Goal: Task Accomplishment & Management: Manage account settings

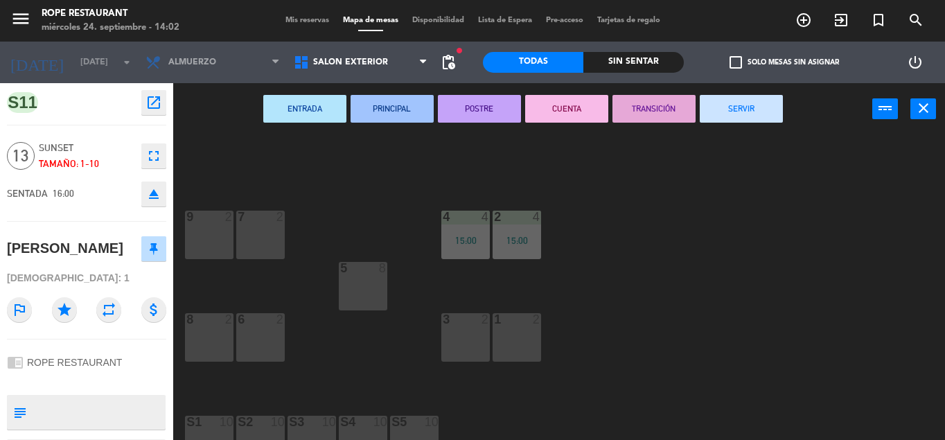
click at [209, 229] on div "9 2" at bounding box center [209, 235] width 48 height 48
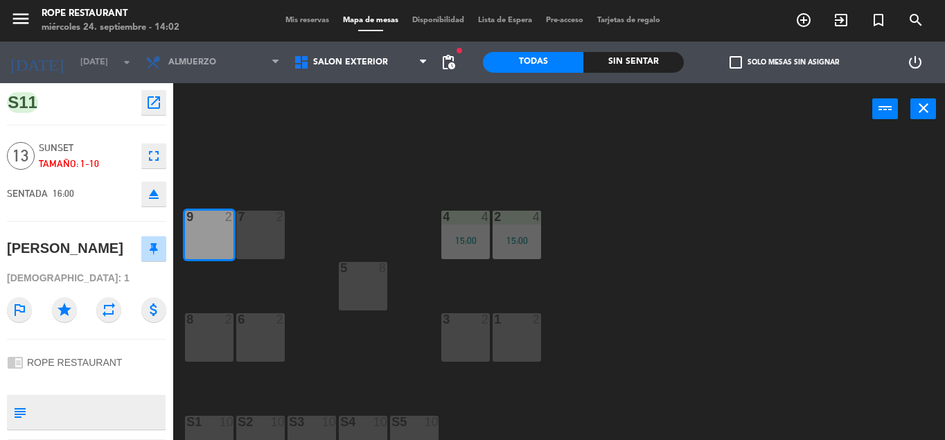
click at [264, 242] on div "7 2" at bounding box center [260, 235] width 48 height 48
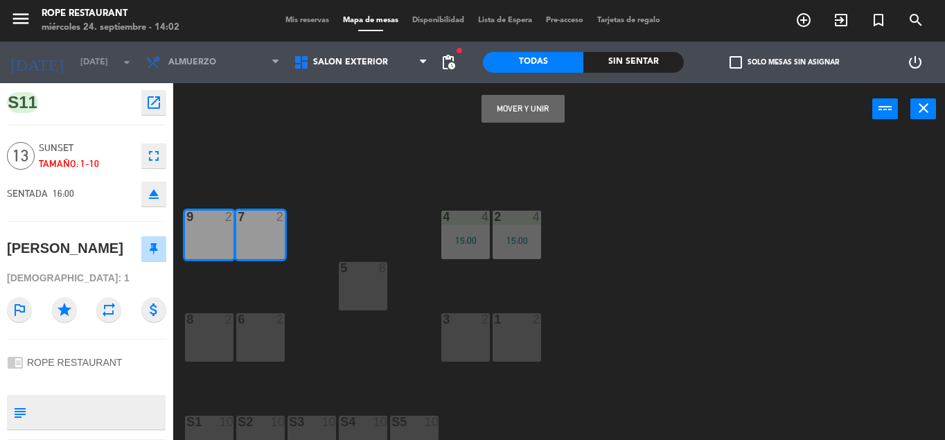
drag, startPoint x: 504, startPoint y: 114, endPoint x: 387, endPoint y: 120, distance: 117.2
click at [503, 114] on button "Mover y Unir" at bounding box center [522, 109] width 83 height 28
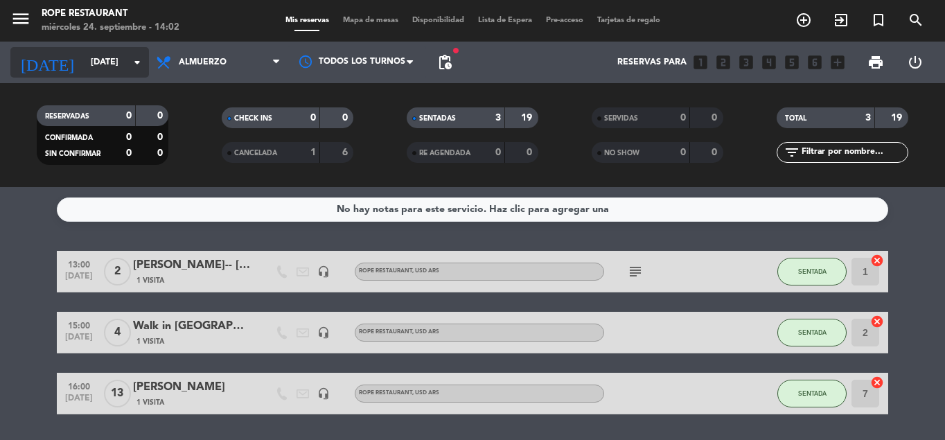
click at [111, 64] on input "[DATE]" at bounding box center [142, 63] width 117 height 24
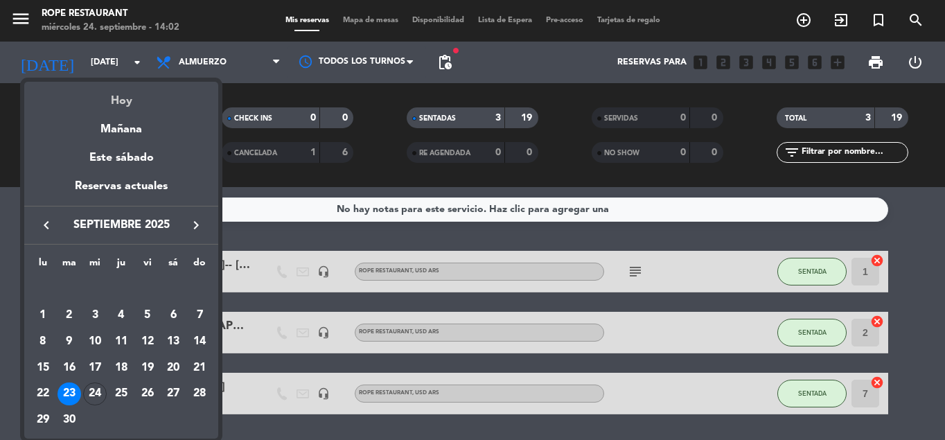
click at [114, 98] on div "Hoy" at bounding box center [121, 96] width 194 height 28
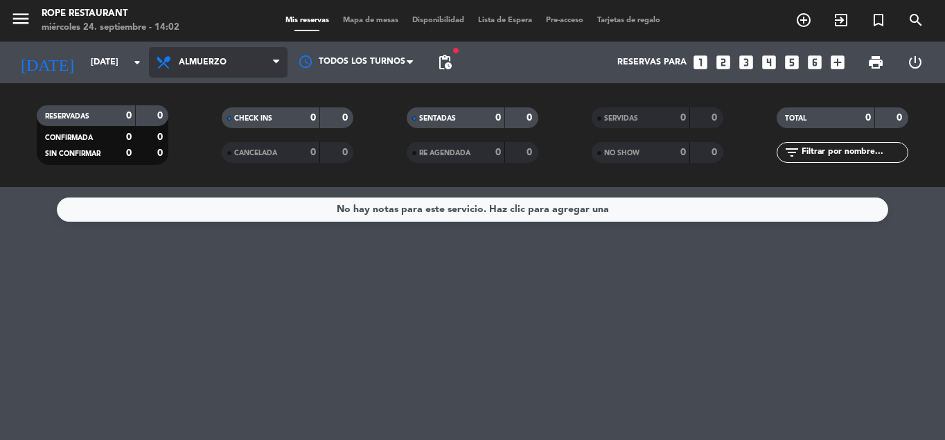
click at [202, 64] on span "Almuerzo" at bounding box center [203, 62] width 48 height 10
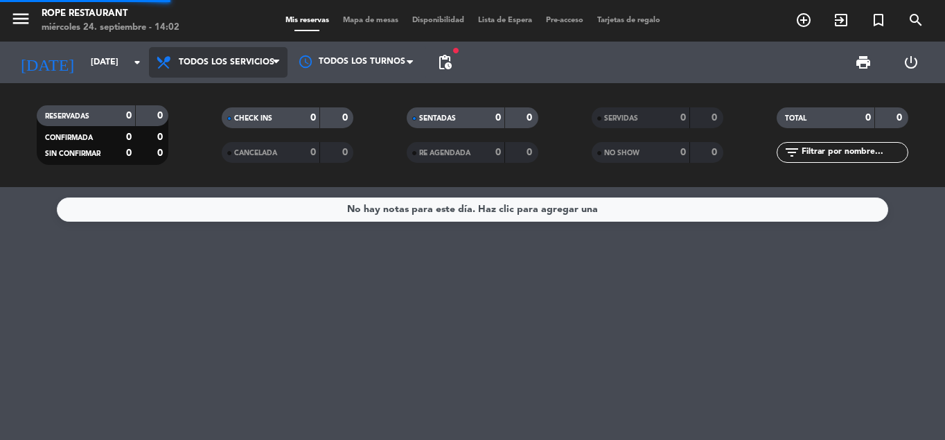
click at [202, 98] on div "menu Rope restaurant [DATE] 24. septiembre - 14:02 Mis reservas Mapa de mesas D…" at bounding box center [472, 93] width 945 height 187
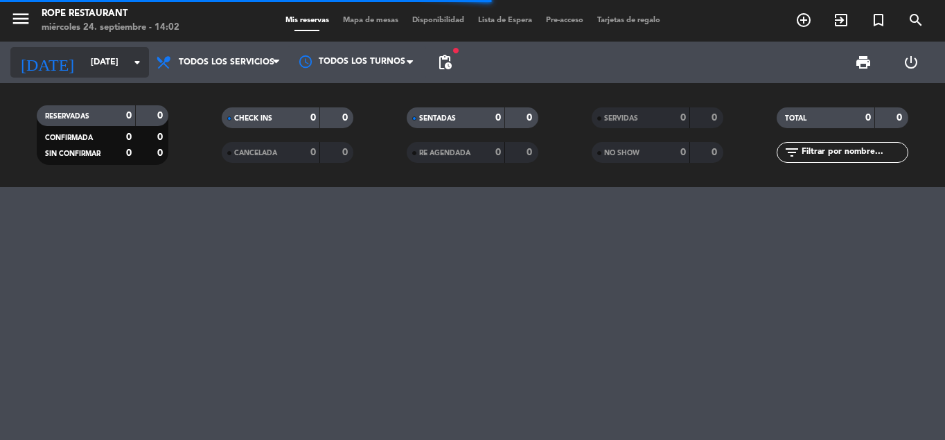
click at [97, 71] on input "[DATE]" at bounding box center [142, 63] width 117 height 24
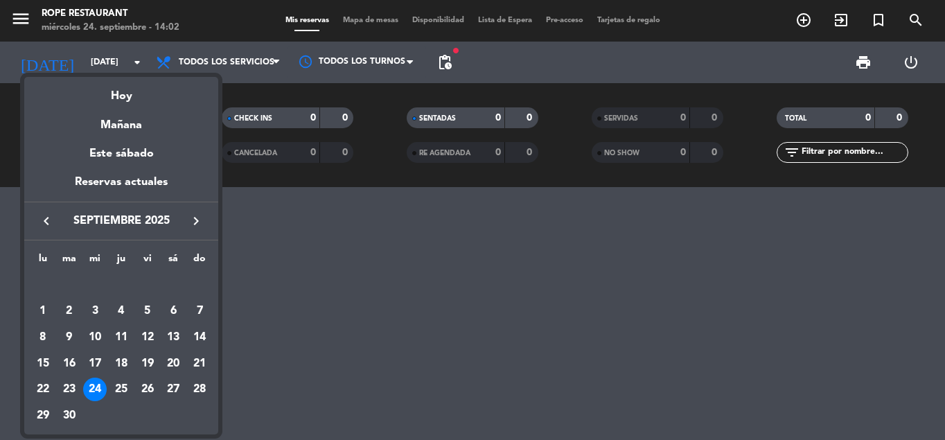
click at [190, 220] on icon "keyboard_arrow_right" at bounding box center [196, 221] width 17 height 17
click at [98, 307] on div "1" at bounding box center [95, 311] width 24 height 24
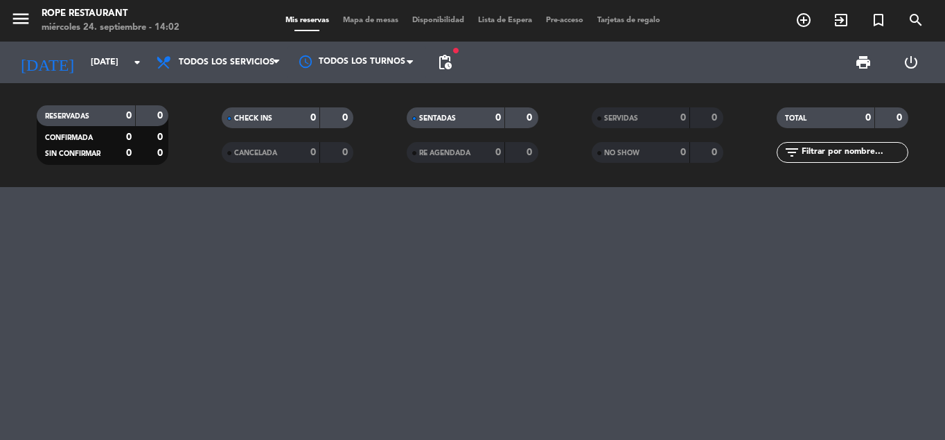
type input "[DATE]"
